Goal: Navigation & Orientation: Find specific page/section

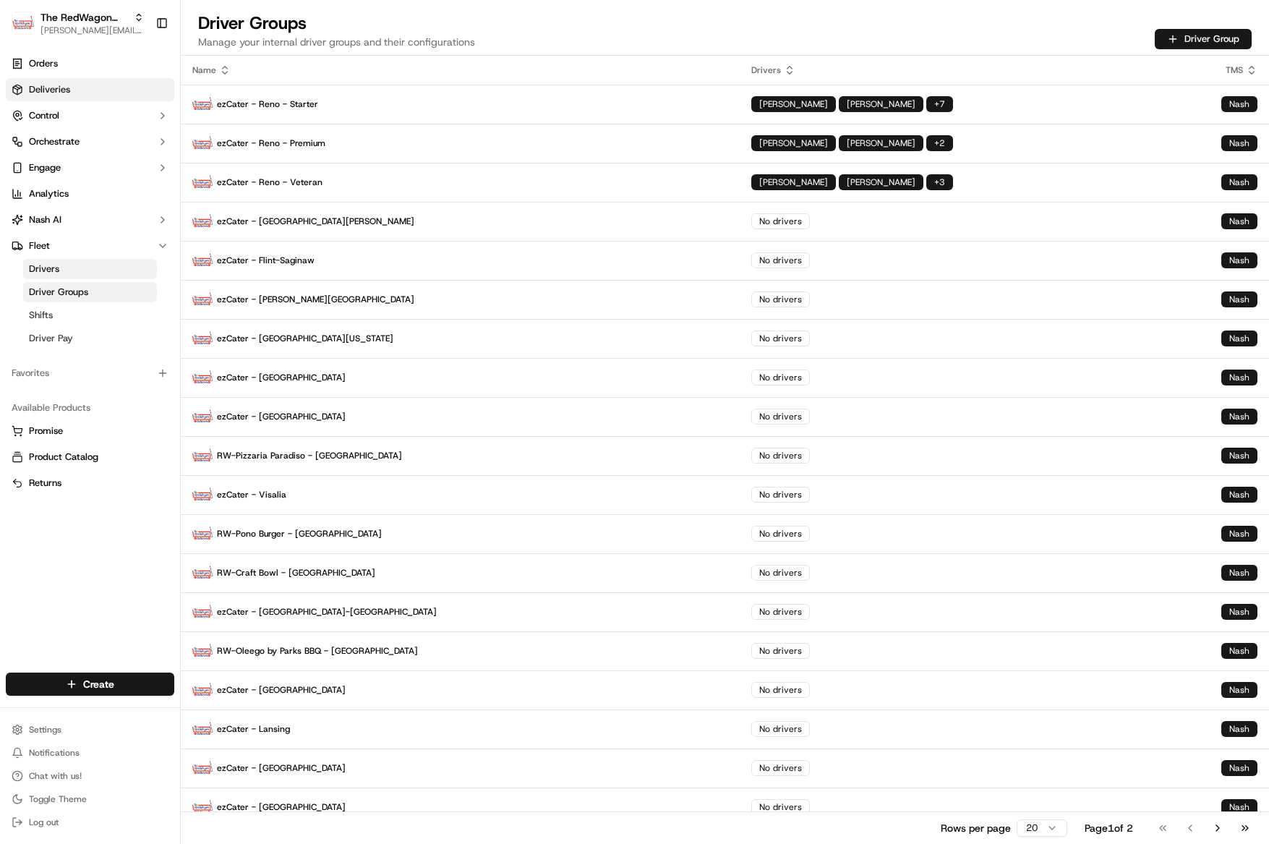
click at [63, 97] on link "Deliveries" at bounding box center [90, 89] width 168 height 23
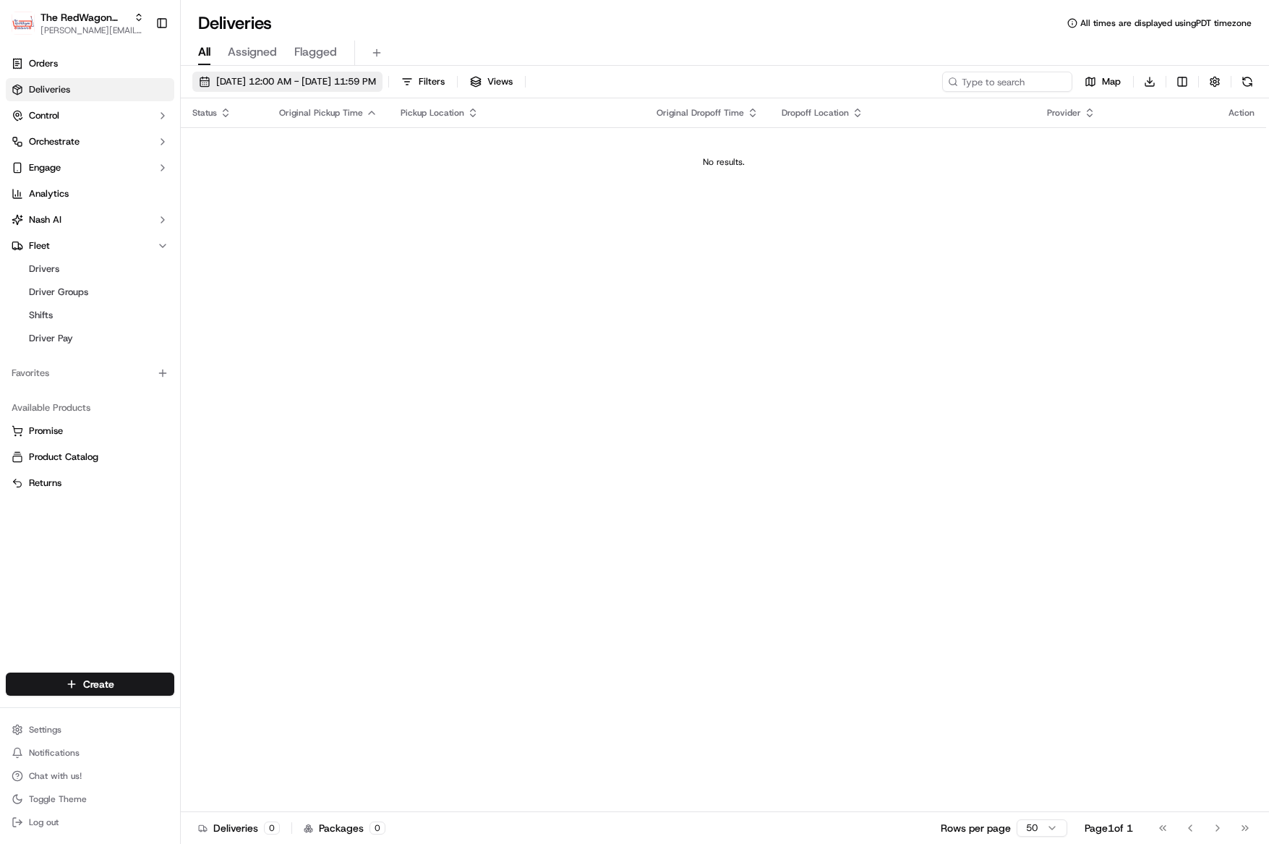
click at [359, 86] on span "[DATE] 12:00 AM - [DATE] 11:59 PM" at bounding box center [296, 81] width 160 height 13
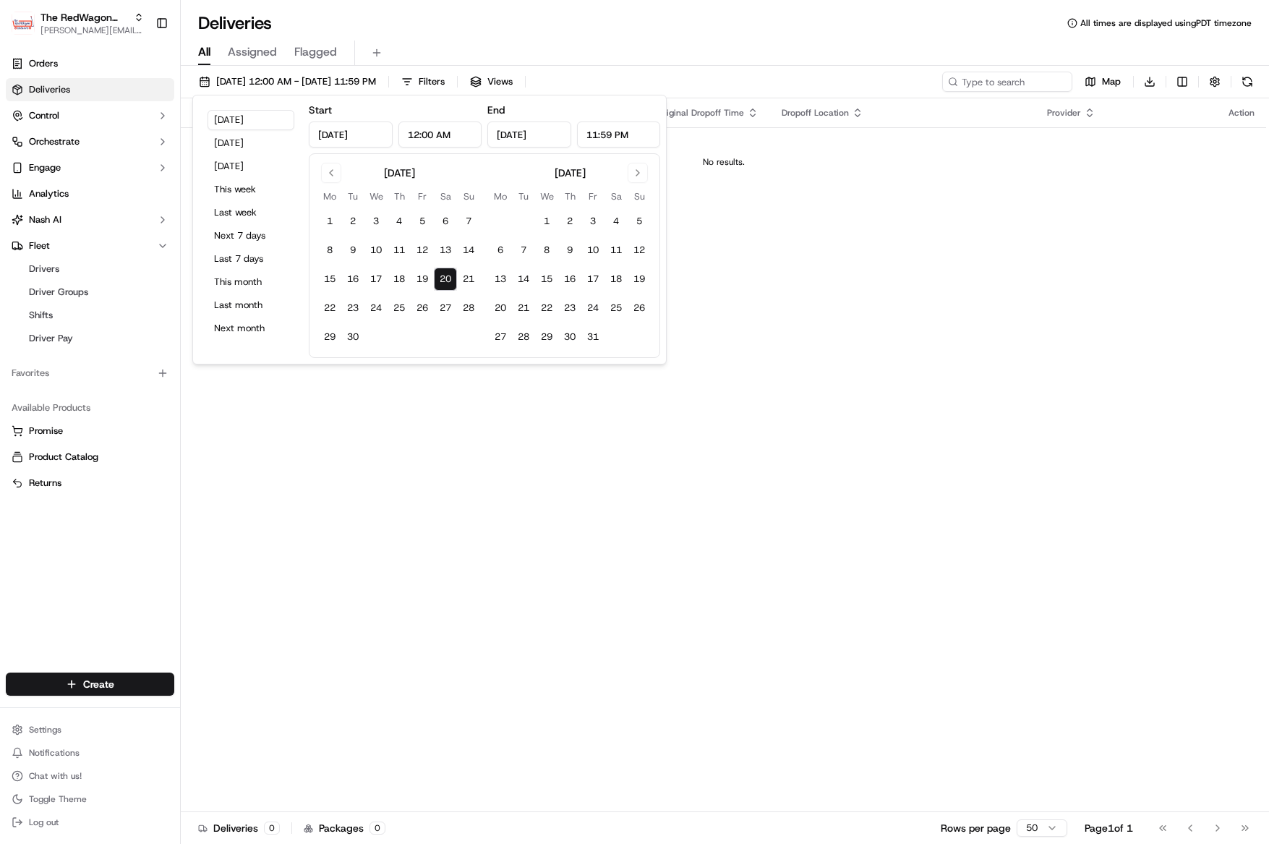
click at [445, 277] on button "20" at bounding box center [445, 278] width 23 height 23
click at [596, 342] on button "31" at bounding box center [592, 336] width 23 height 23
type input "[DATE]"
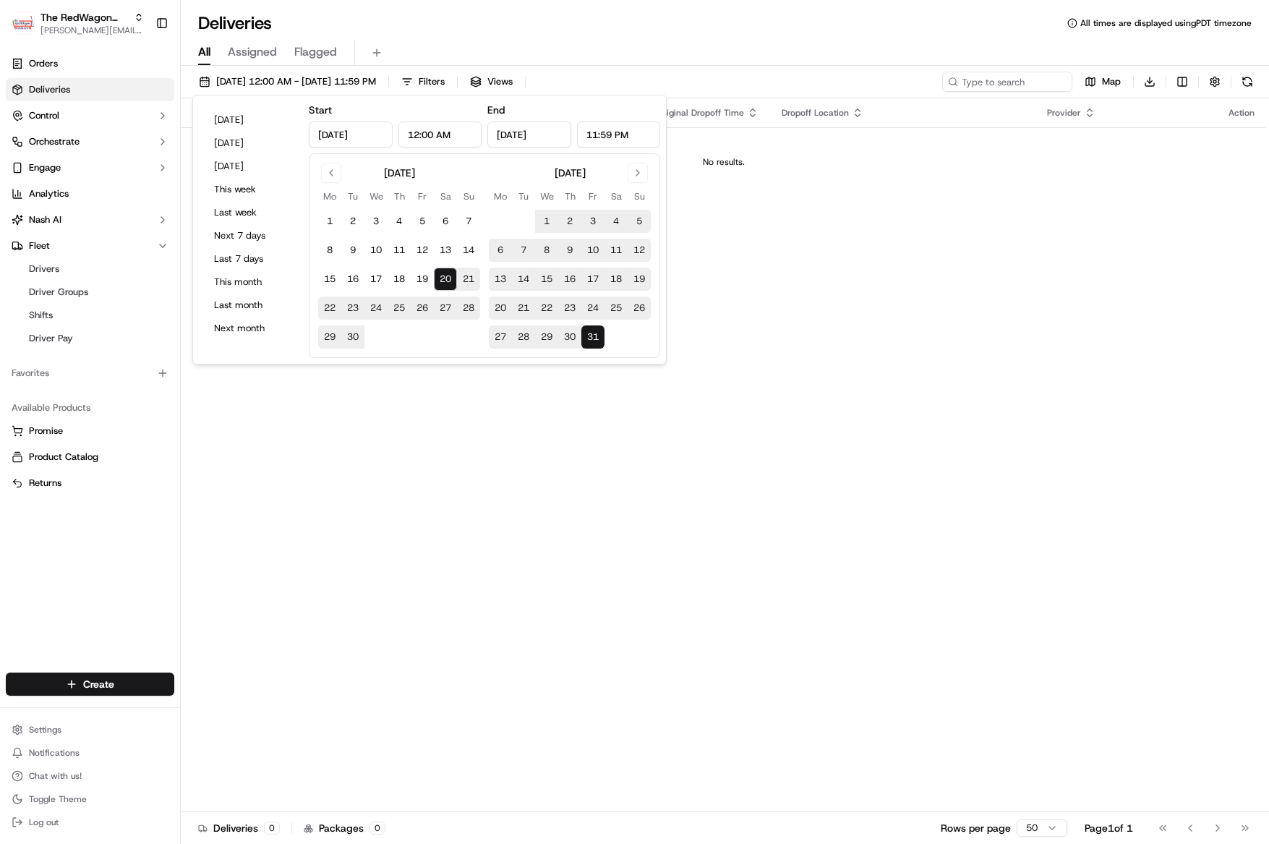
click at [780, 30] on div "Deliveries All times are displayed using PDT timezone" at bounding box center [725, 23] width 1088 height 23
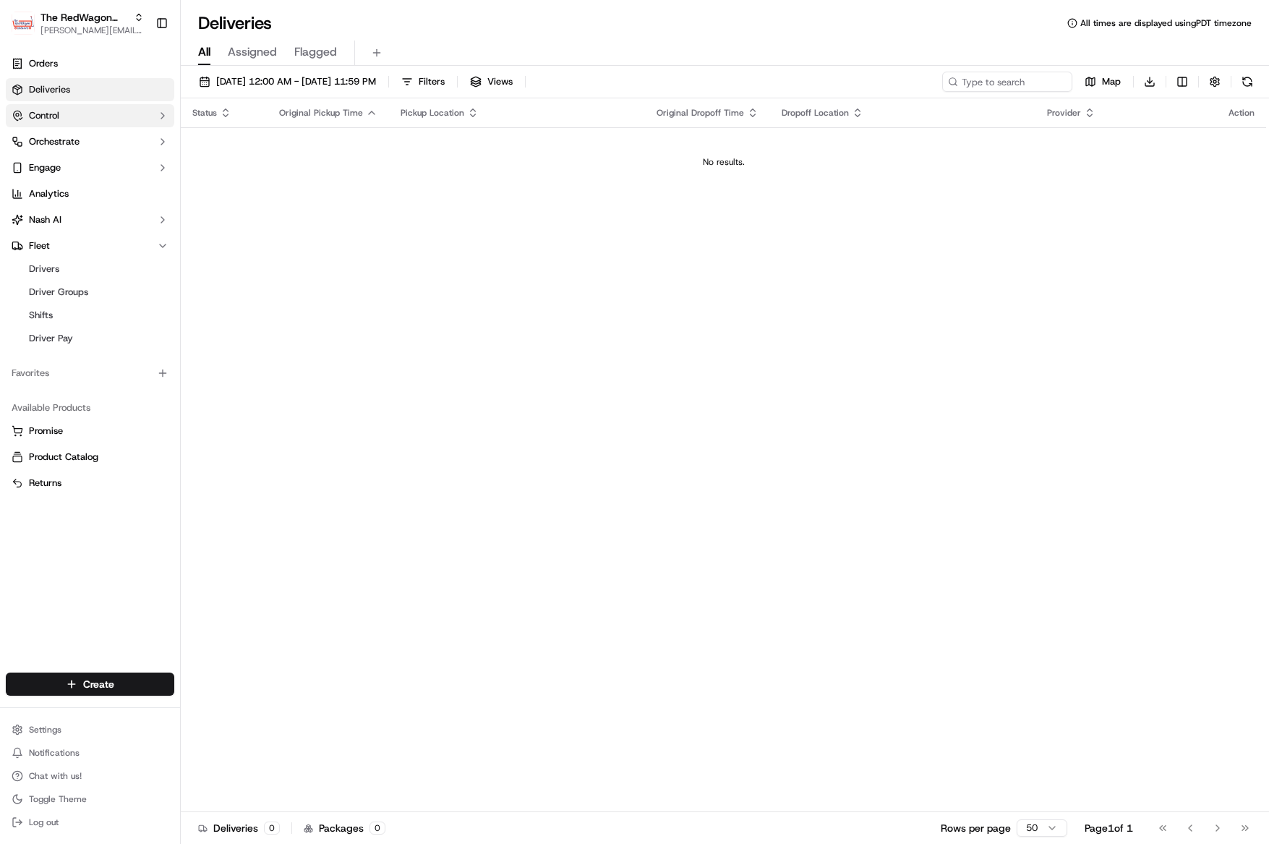
click at [67, 115] on button "Control" at bounding box center [90, 115] width 168 height 23
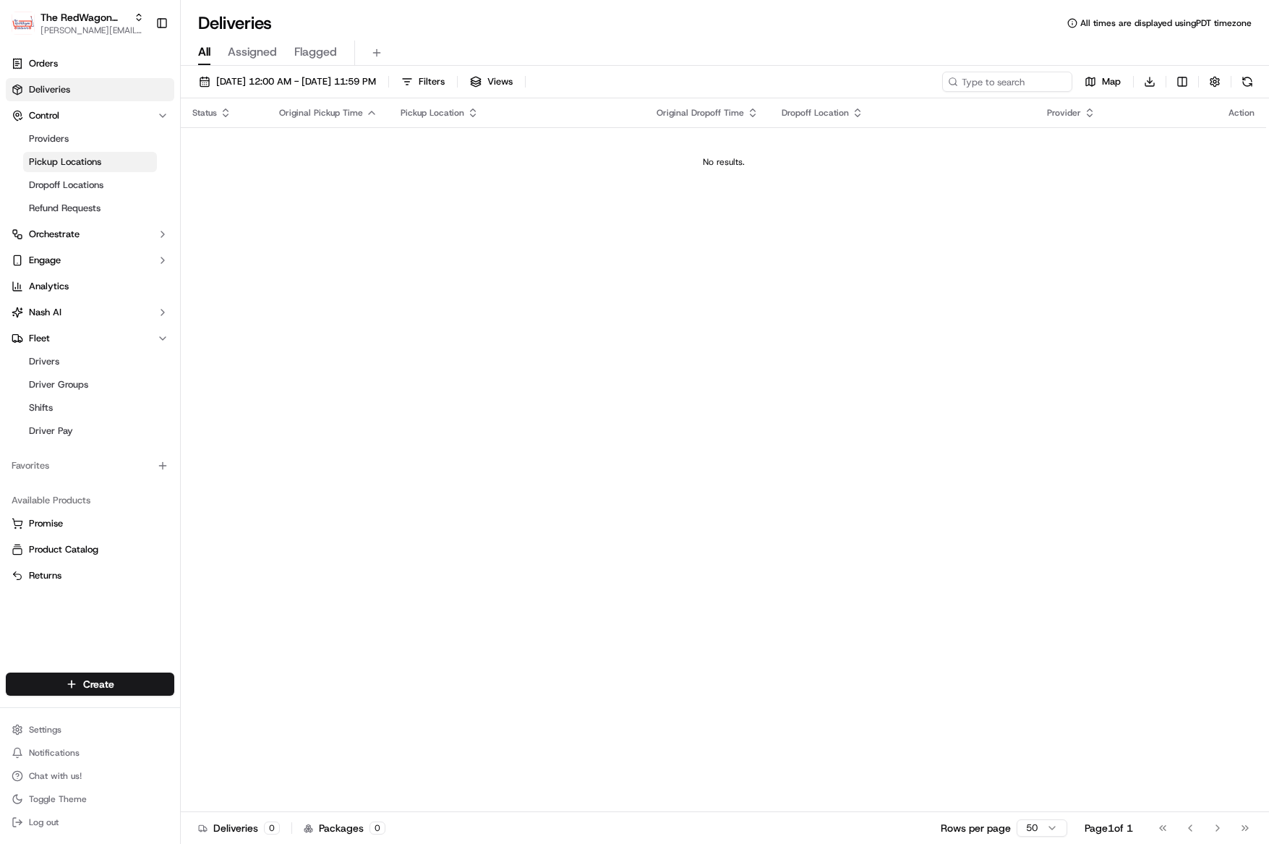
click at [72, 165] on span "Pickup Locations" at bounding box center [65, 161] width 72 height 13
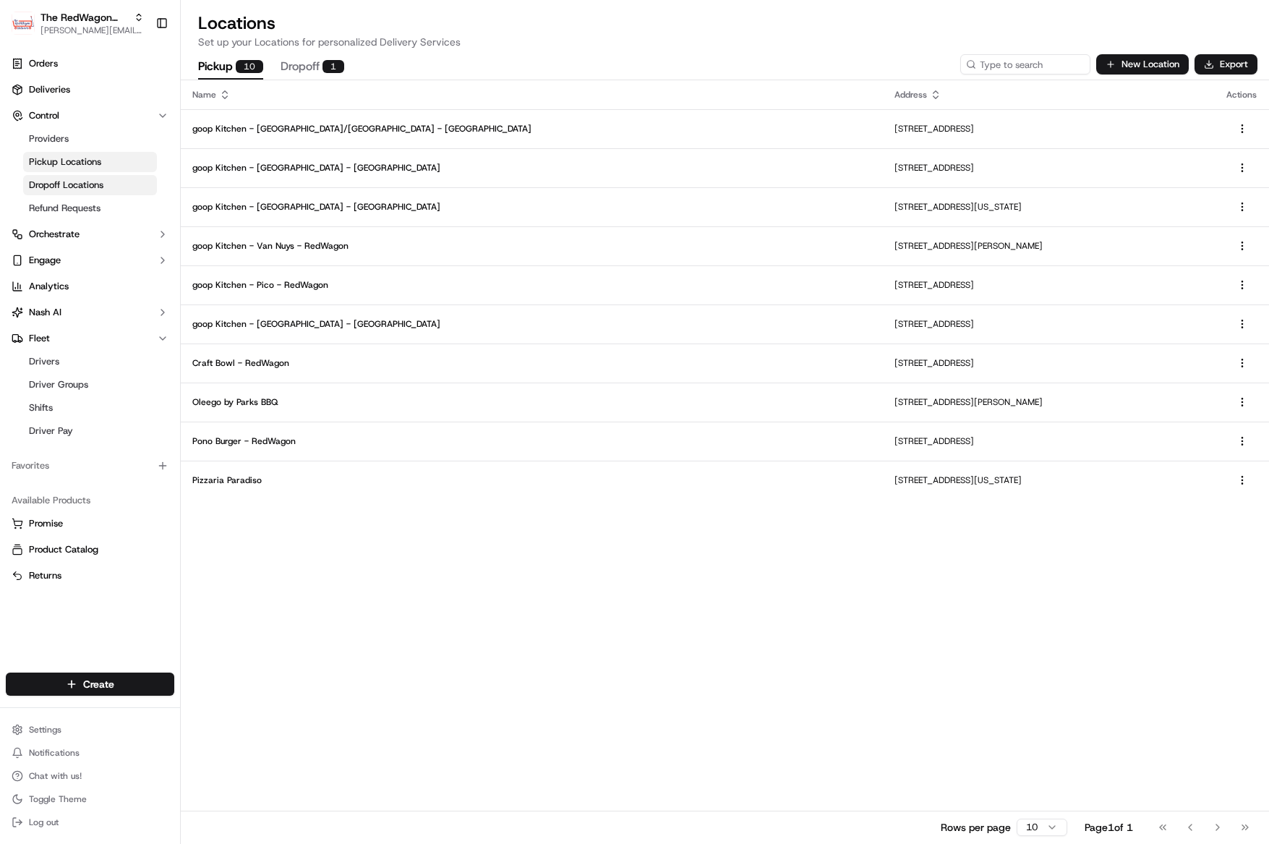
click at [63, 182] on span "Dropoff Locations" at bounding box center [66, 185] width 74 height 13
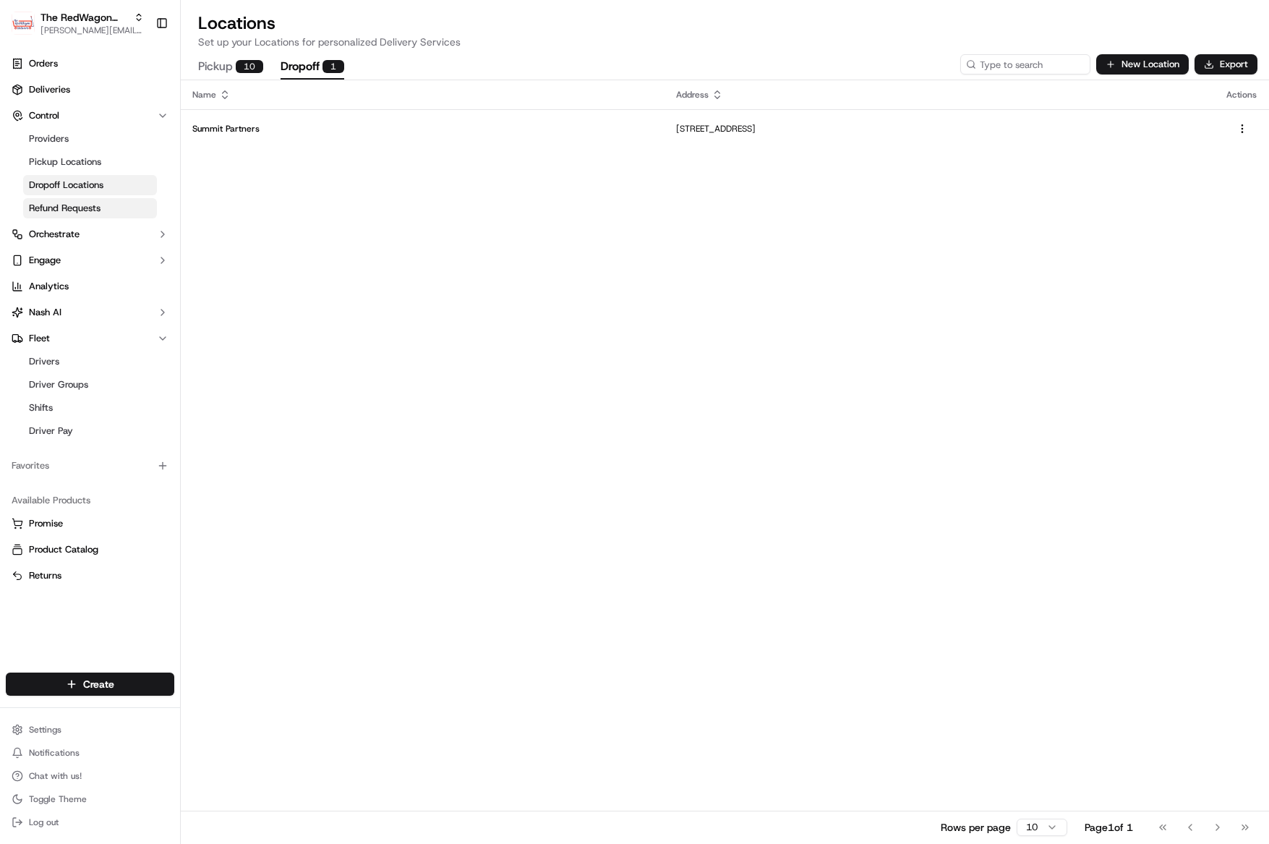
click at [60, 207] on span "Refund Requests" at bounding box center [65, 208] width 72 height 13
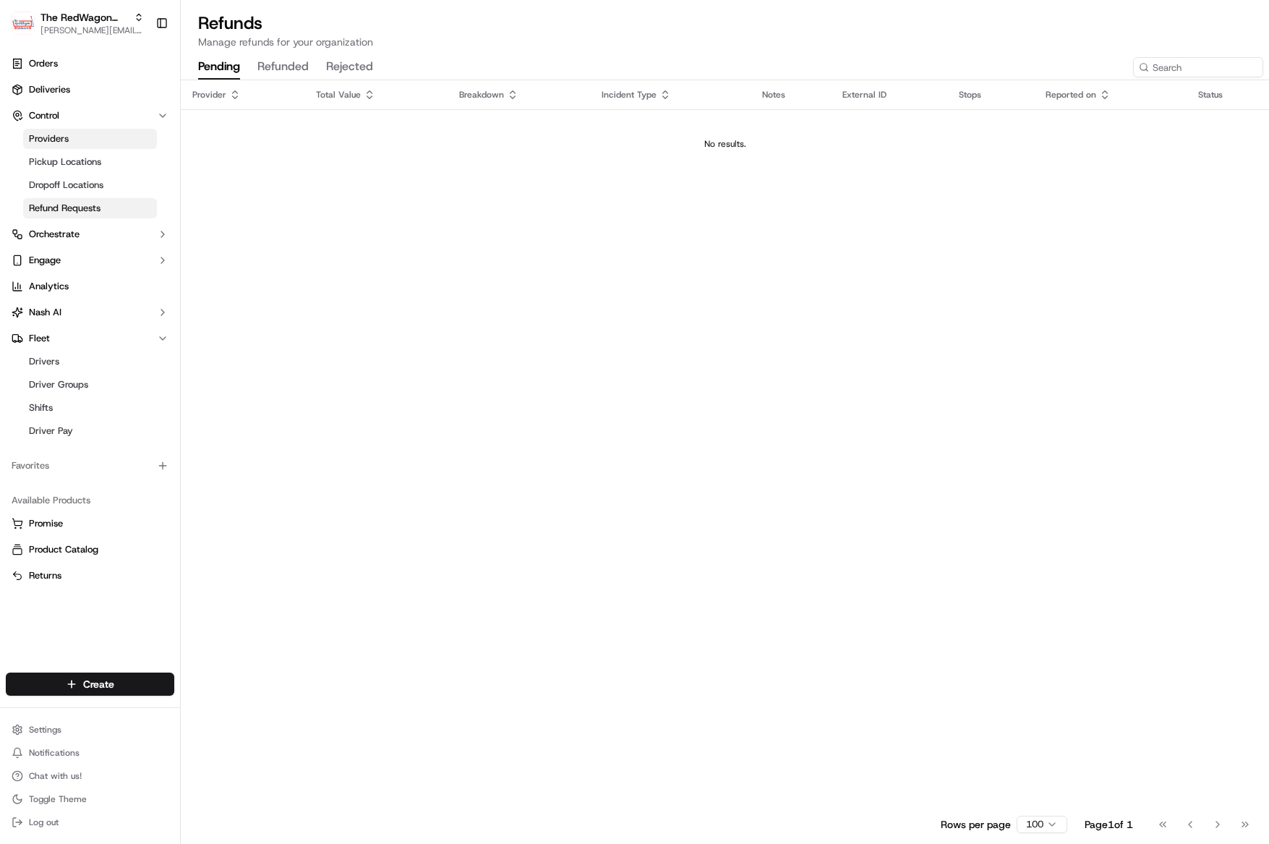
click at [54, 142] on span "Providers" at bounding box center [49, 138] width 40 height 13
